Goal: Task Accomplishment & Management: Use online tool/utility

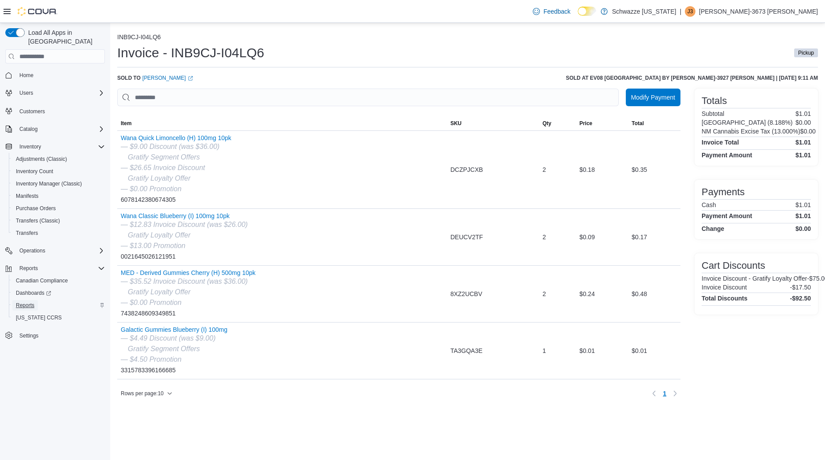
click at [24, 302] on span "Reports" at bounding box center [25, 305] width 19 height 7
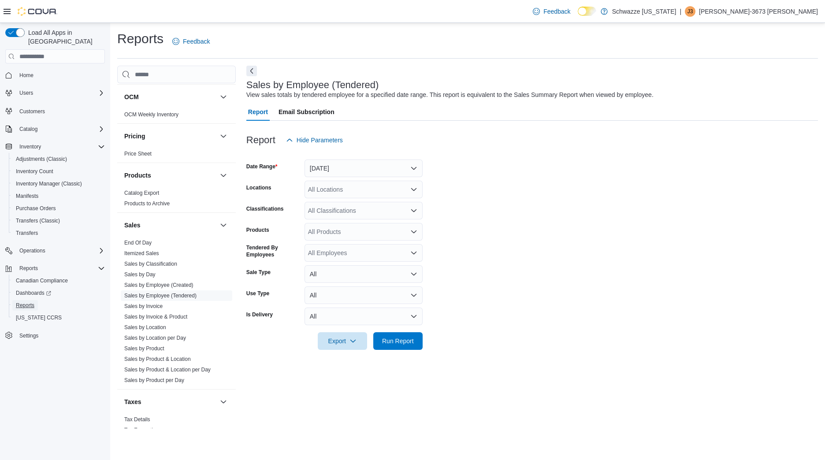
scroll to position [504, 0]
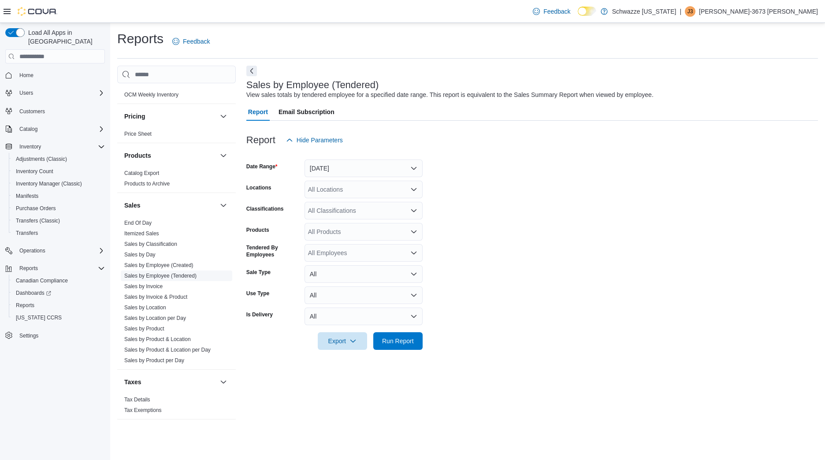
click at [180, 274] on link "Sales by Employee (Tendered)" at bounding box center [160, 276] width 72 height 6
click at [365, 161] on button "[DATE]" at bounding box center [363, 168] width 118 height 18
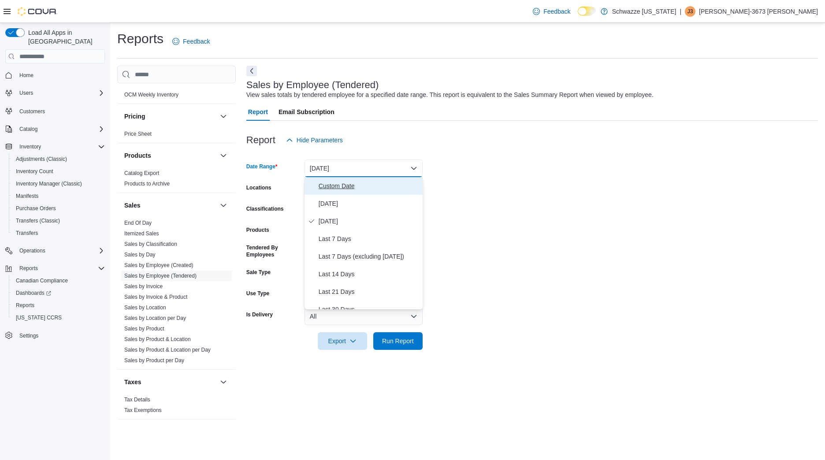
click at [376, 186] on span "Custom Date" at bounding box center [369, 186] width 100 height 11
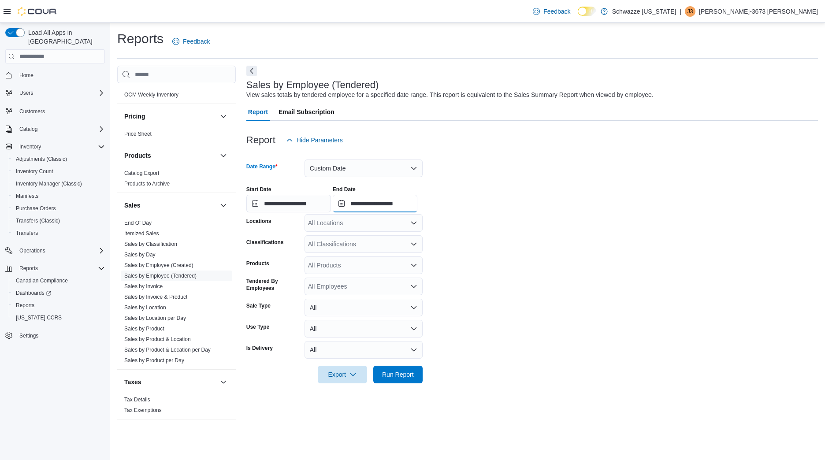
click at [417, 200] on input "**********" at bounding box center [375, 204] width 85 height 18
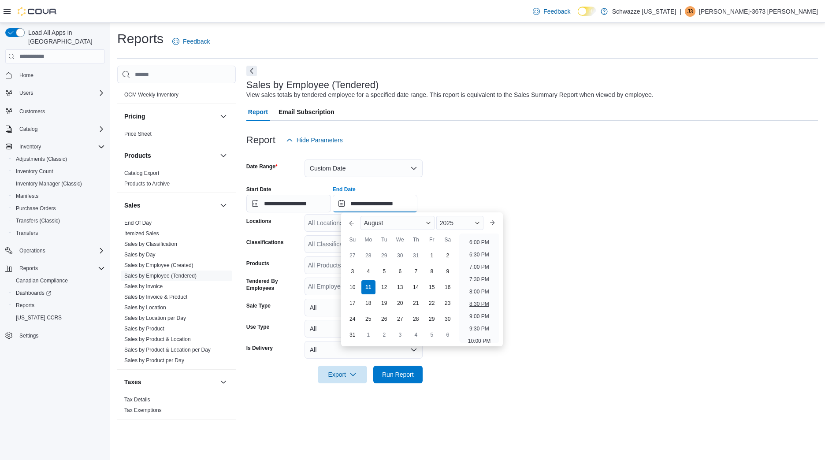
scroll to position [434, 0]
click at [485, 254] on li "6:00 PM" at bounding box center [479, 250] width 27 height 11
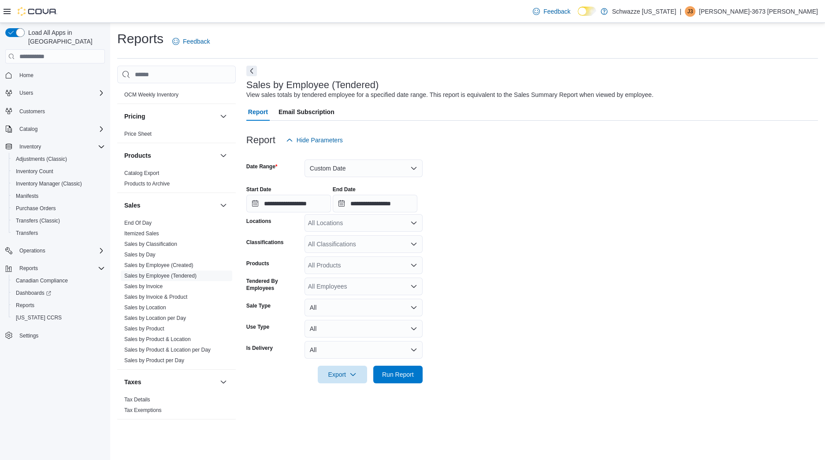
click at [328, 228] on div "All Locations" at bounding box center [363, 223] width 118 height 18
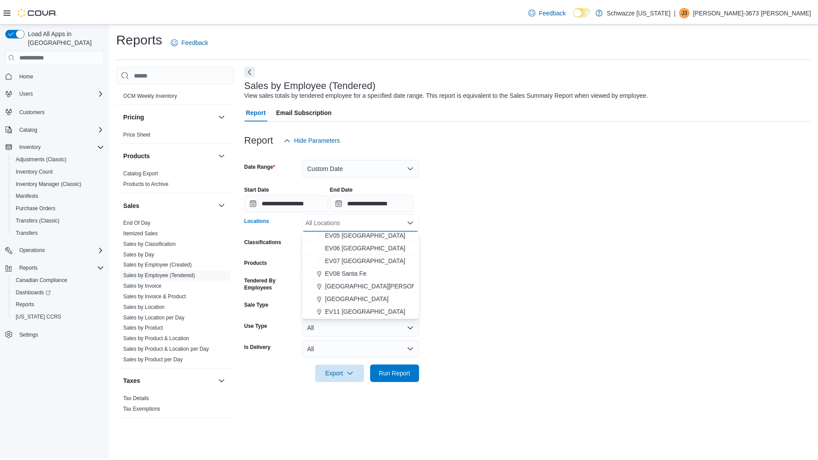
scroll to position [79, 0]
click at [356, 273] on span "EV08 Santa Fe" at bounding box center [349, 273] width 42 height 9
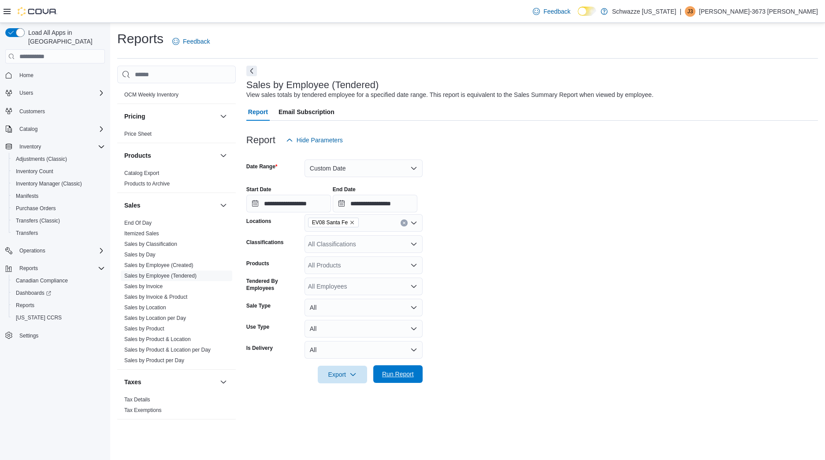
click at [404, 371] on span "Run Report" at bounding box center [398, 374] width 32 height 9
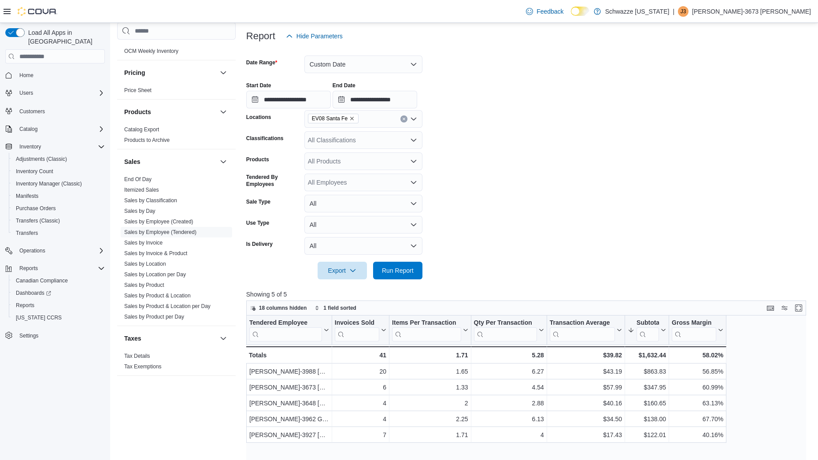
scroll to position [104, 0]
click at [401, 99] on input "**********" at bounding box center [375, 100] width 85 height 18
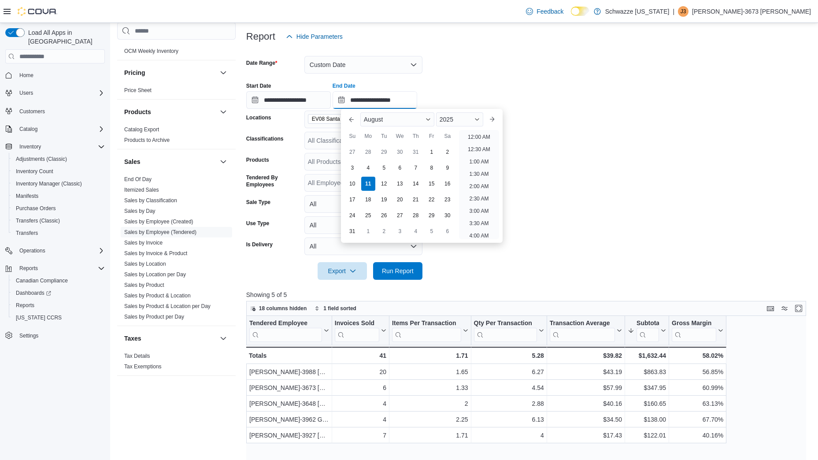
scroll to position [471, 0]
click at [472, 134] on li "7:00 PM" at bounding box center [479, 134] width 27 height 11
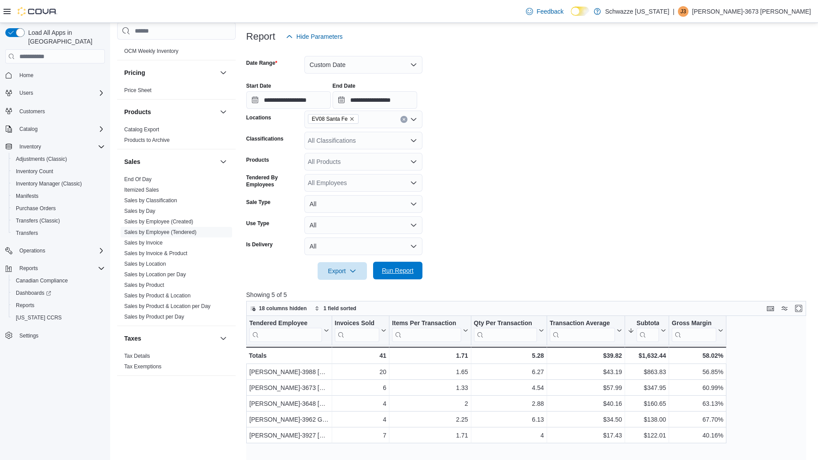
click at [404, 270] on span "Run Report" at bounding box center [398, 270] width 32 height 9
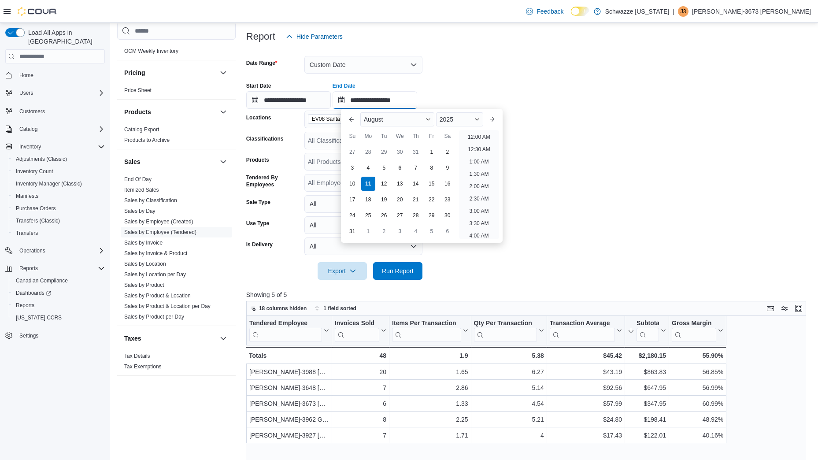
click at [391, 101] on input "**********" at bounding box center [375, 100] width 85 height 18
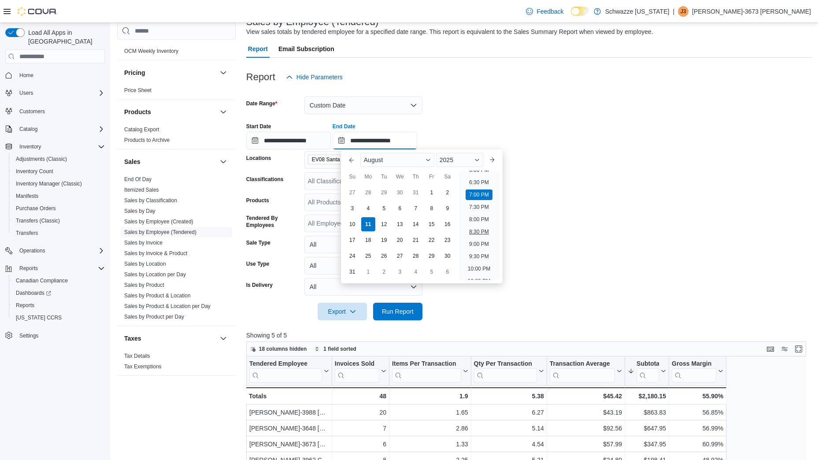
scroll to position [451, 0]
click at [479, 174] on li "6:00 PM" at bounding box center [479, 170] width 27 height 11
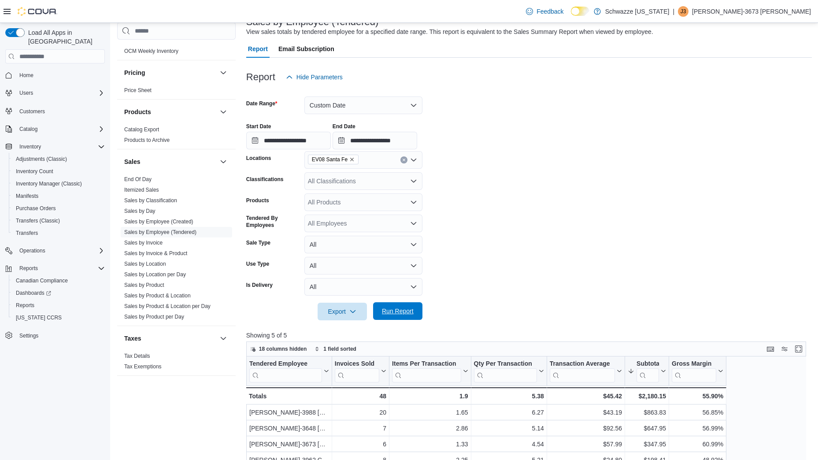
click at [401, 306] on span "Run Report" at bounding box center [397, 311] width 39 height 18
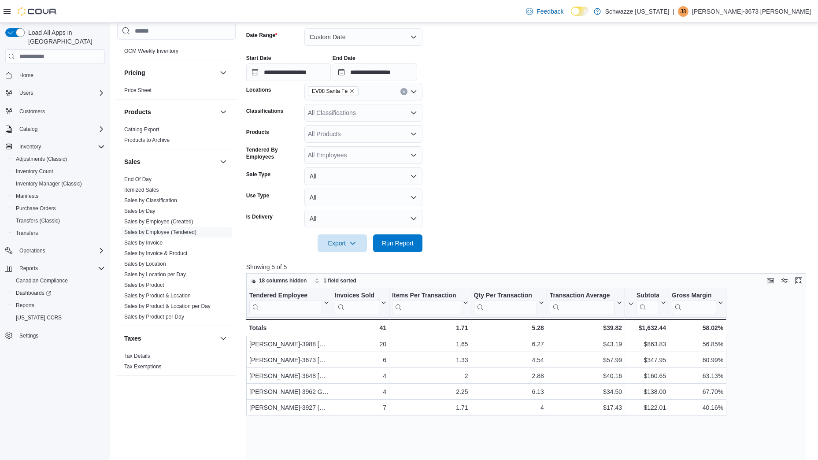
scroll to position [135, 0]
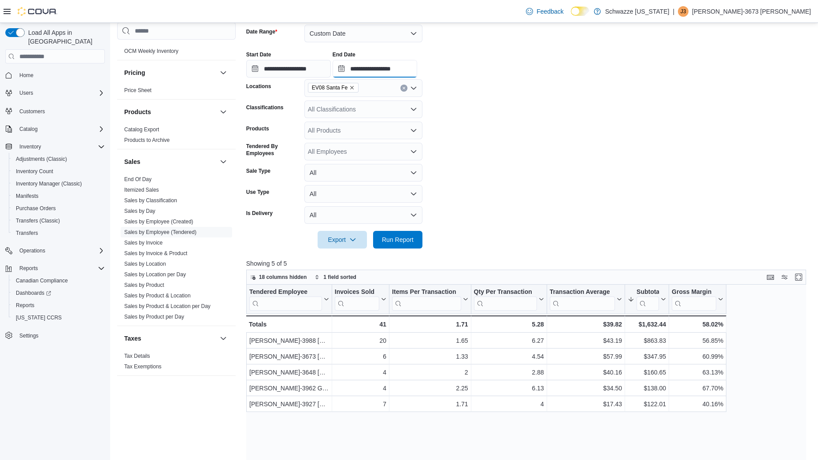
click at [412, 70] on input "**********" at bounding box center [375, 69] width 85 height 18
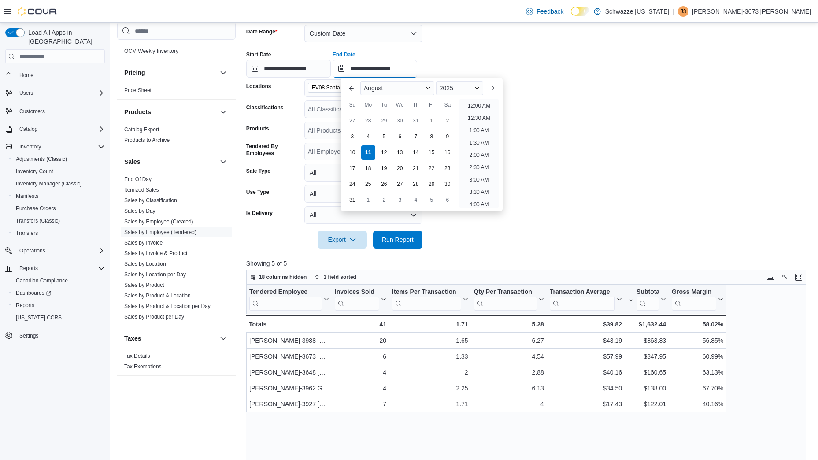
scroll to position [471, 0]
click at [471, 104] on li "7:00 PM" at bounding box center [479, 103] width 27 height 11
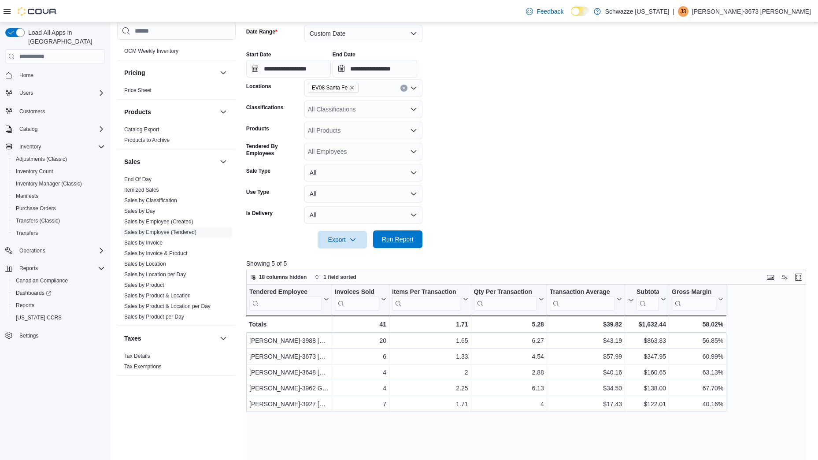
click at [402, 232] on span "Run Report" at bounding box center [397, 239] width 39 height 18
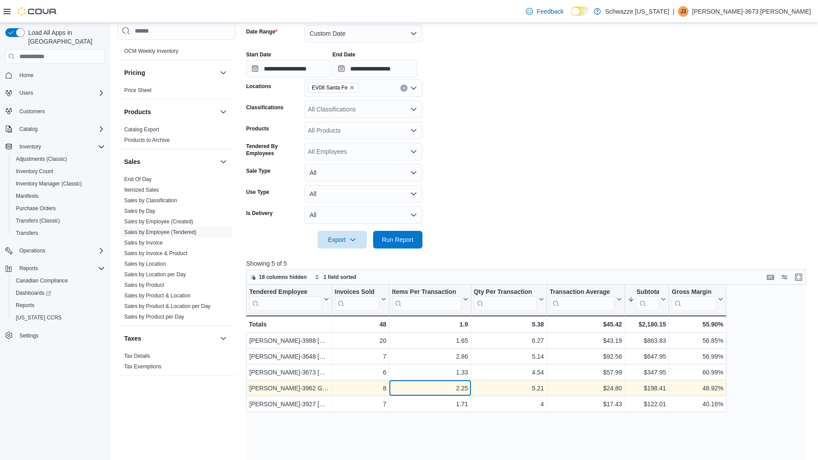
click at [429, 384] on div "2.25" at bounding box center [430, 388] width 76 height 11
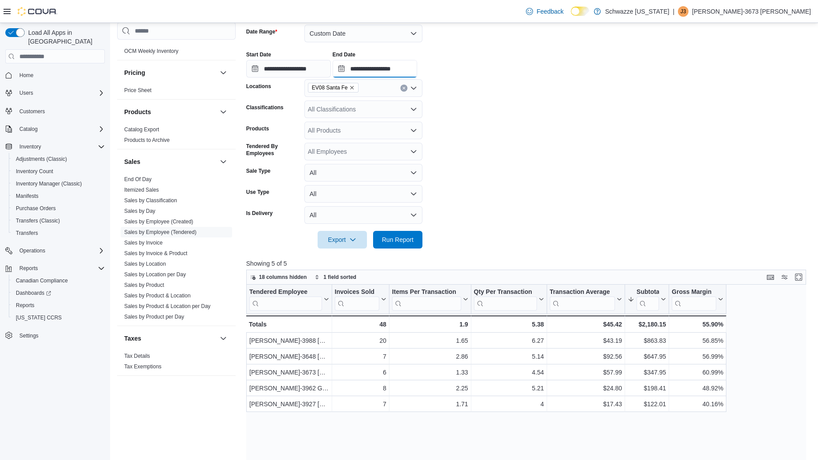
click at [415, 66] on input "**********" at bounding box center [375, 69] width 85 height 18
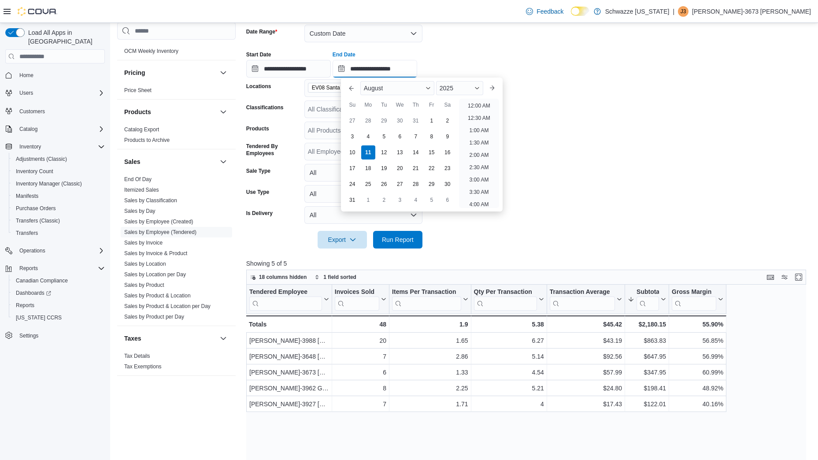
scroll to position [485, 0]
click at [477, 114] on li "8:00 PM" at bounding box center [479, 114] width 27 height 11
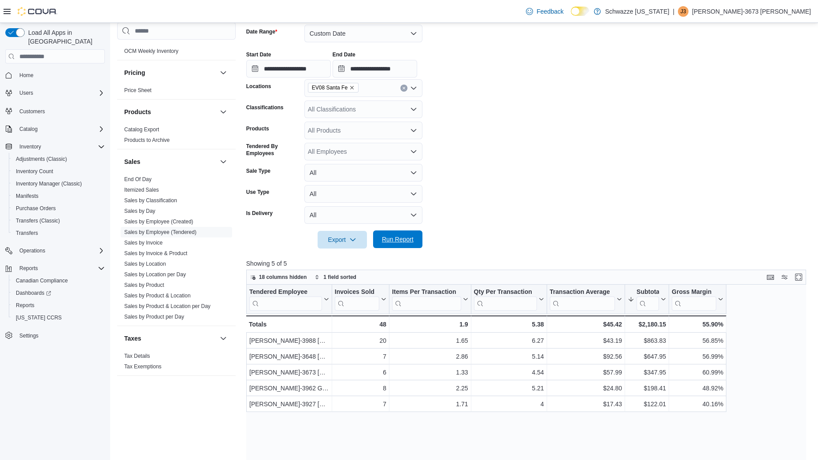
click at [397, 241] on span "Run Report" at bounding box center [398, 239] width 32 height 9
click at [408, 67] on input "**********" at bounding box center [375, 69] width 85 height 18
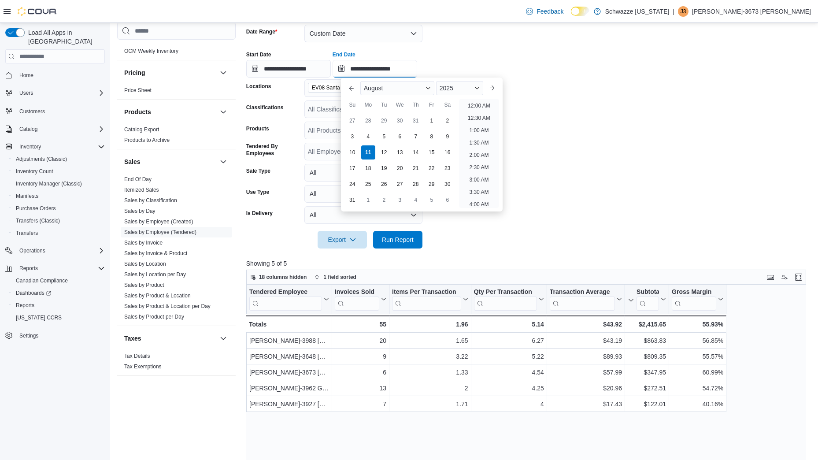
scroll to position [485, 0]
click at [477, 138] on li "9:00 PM" at bounding box center [479, 139] width 27 height 11
type input "**********"
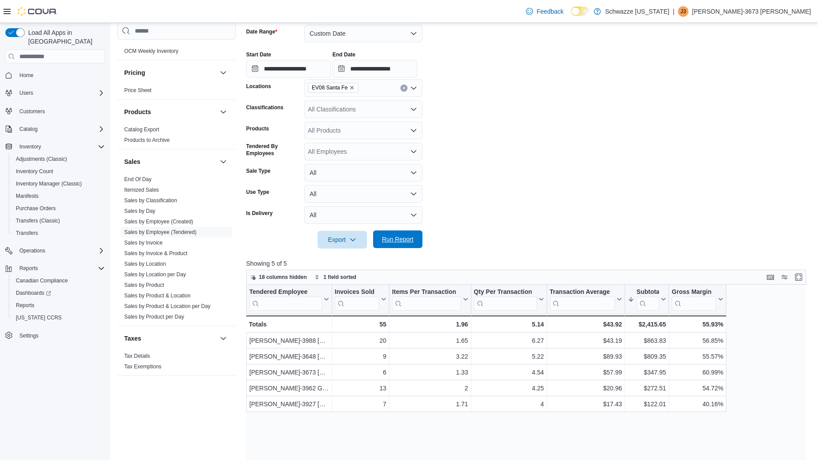
click at [399, 233] on span "Run Report" at bounding box center [397, 239] width 39 height 18
click at [399, 237] on span "Run Report" at bounding box center [398, 239] width 32 height 9
